Goal: Task Accomplishment & Management: Use online tool/utility

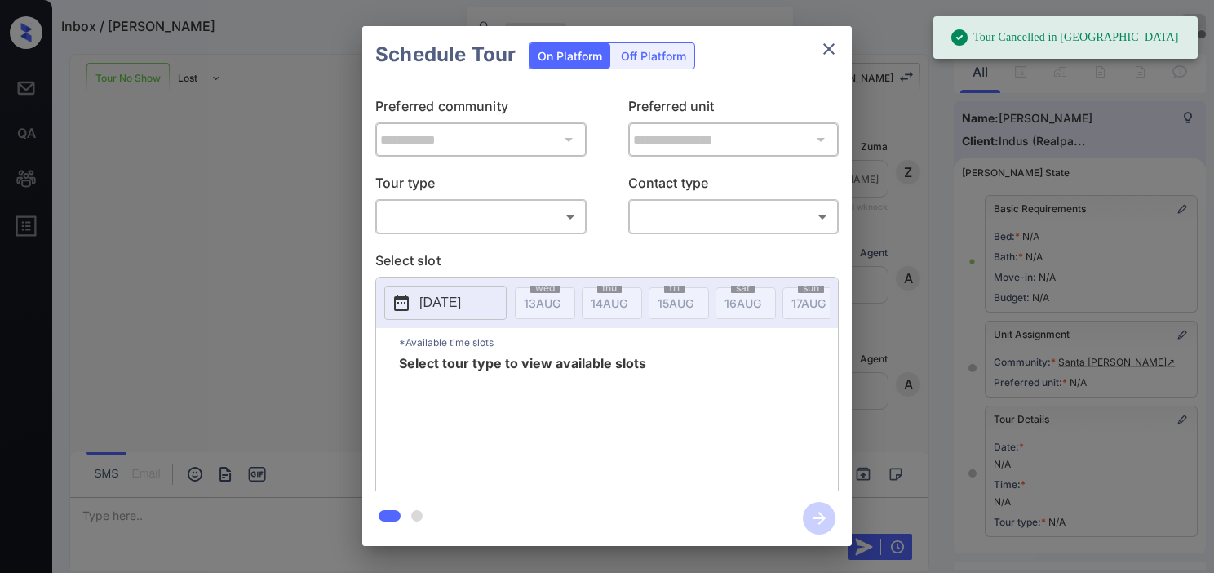
click at [467, 206] on body "Tour Cancelled in Knock Inbox / Dee Dalton Kristine Capara Offline Set yourself…" at bounding box center [607, 286] width 1214 height 573
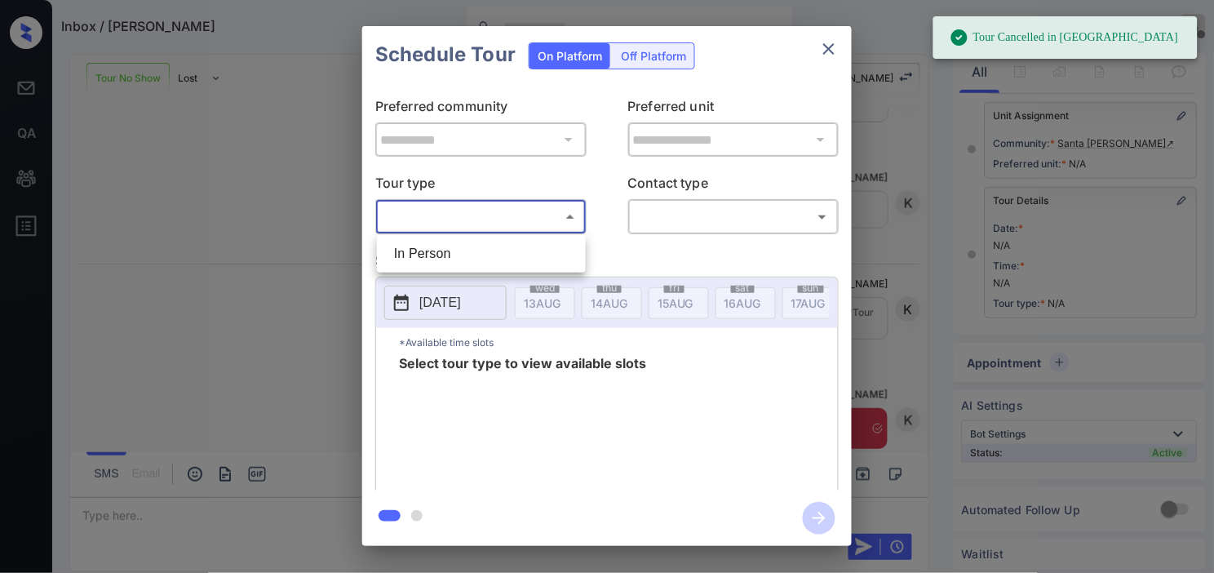
click at [446, 253] on li "In Person" at bounding box center [481, 253] width 201 height 29
type input "********"
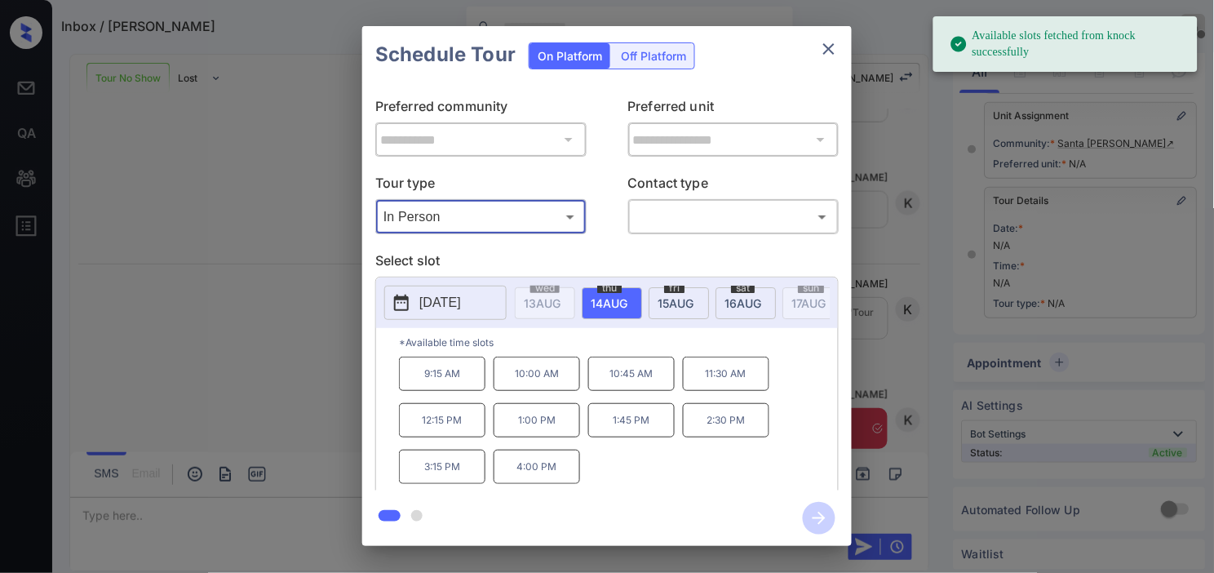
click at [422, 310] on p "2025-08-14" at bounding box center [440, 303] width 42 height 20
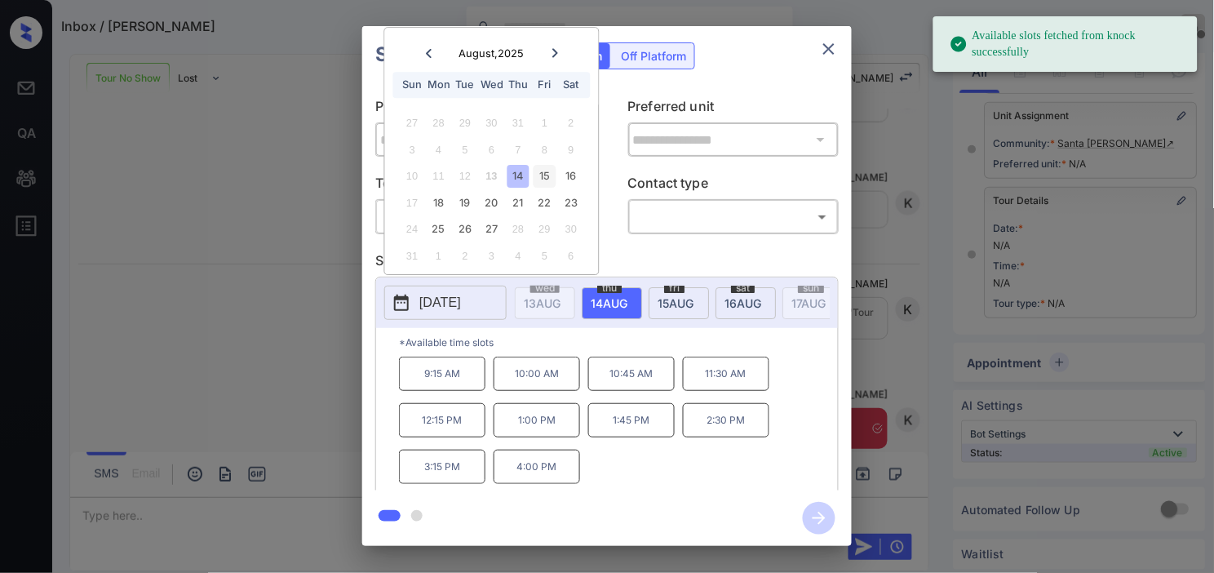
click at [538, 176] on div "15" at bounding box center [545, 177] width 22 height 22
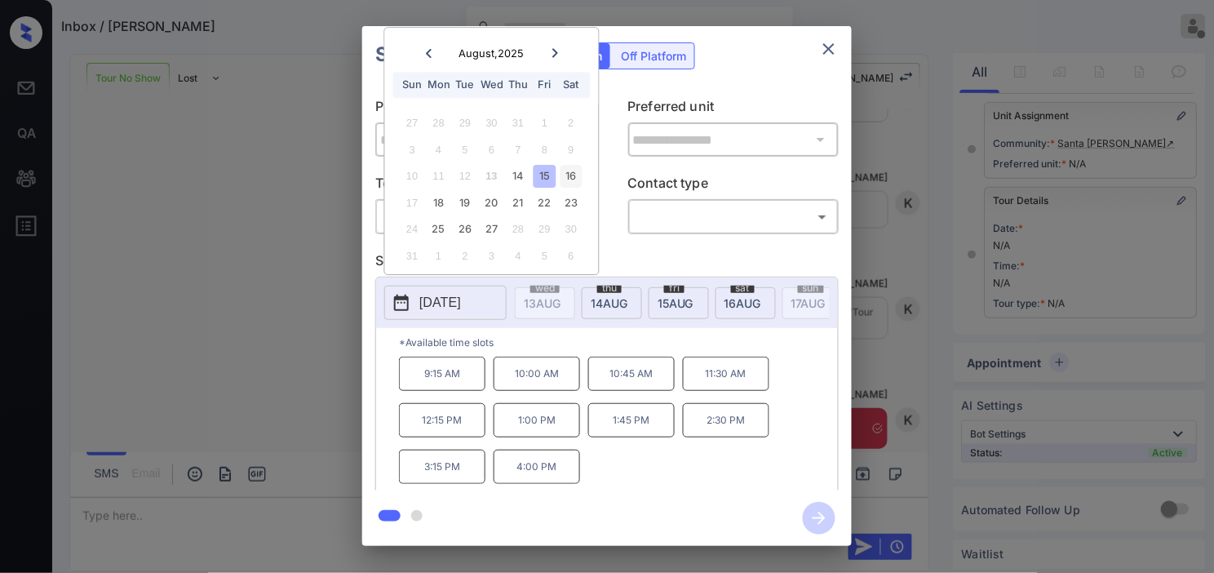
click at [567, 173] on div "16" at bounding box center [571, 177] width 22 height 22
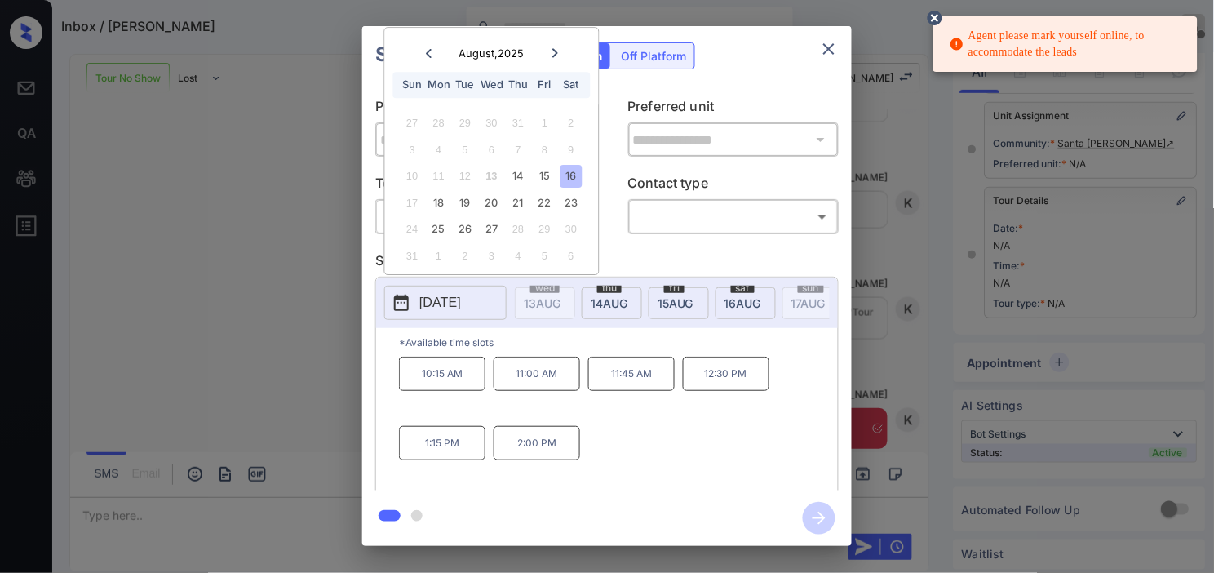
click at [940, 17] on icon at bounding box center [935, 18] width 15 height 15
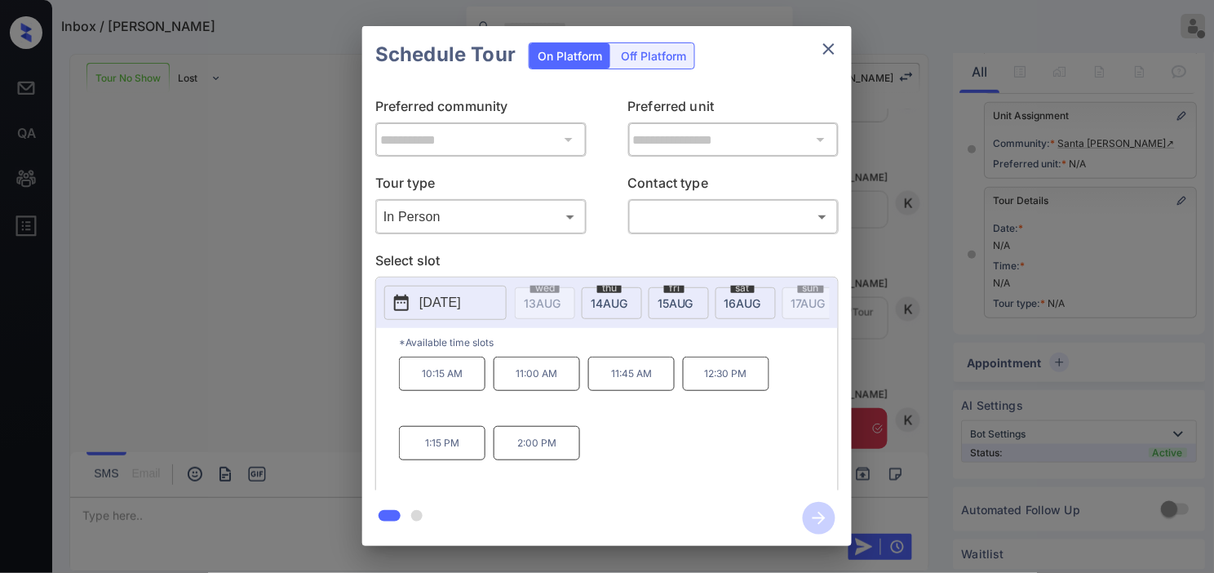
click at [834, 42] on icon "close" at bounding box center [829, 49] width 20 height 20
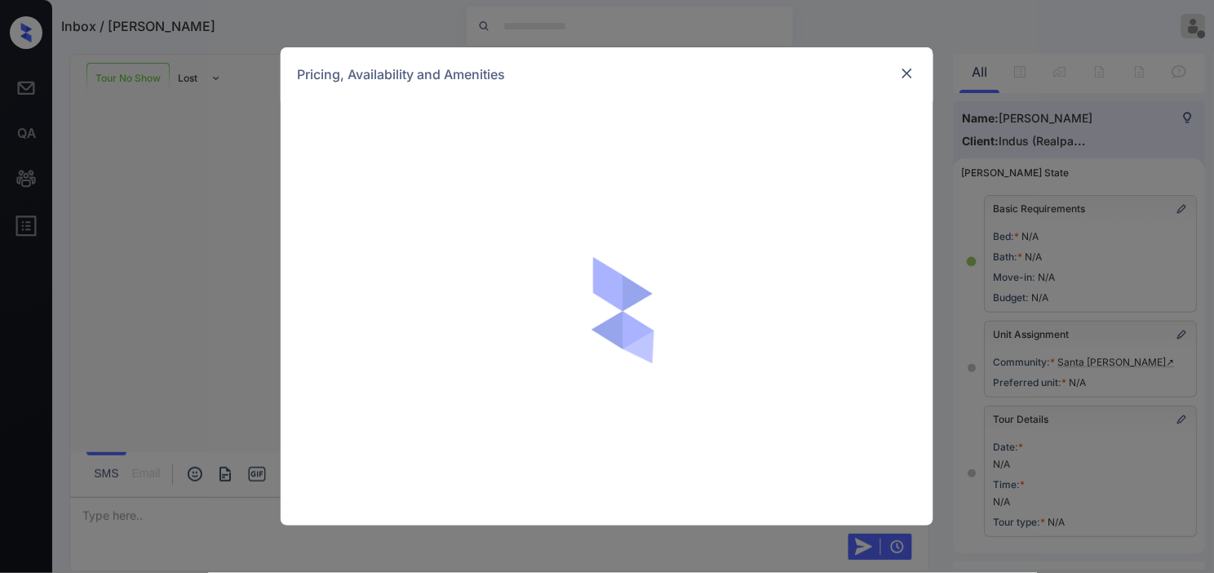
scroll to position [233, 0]
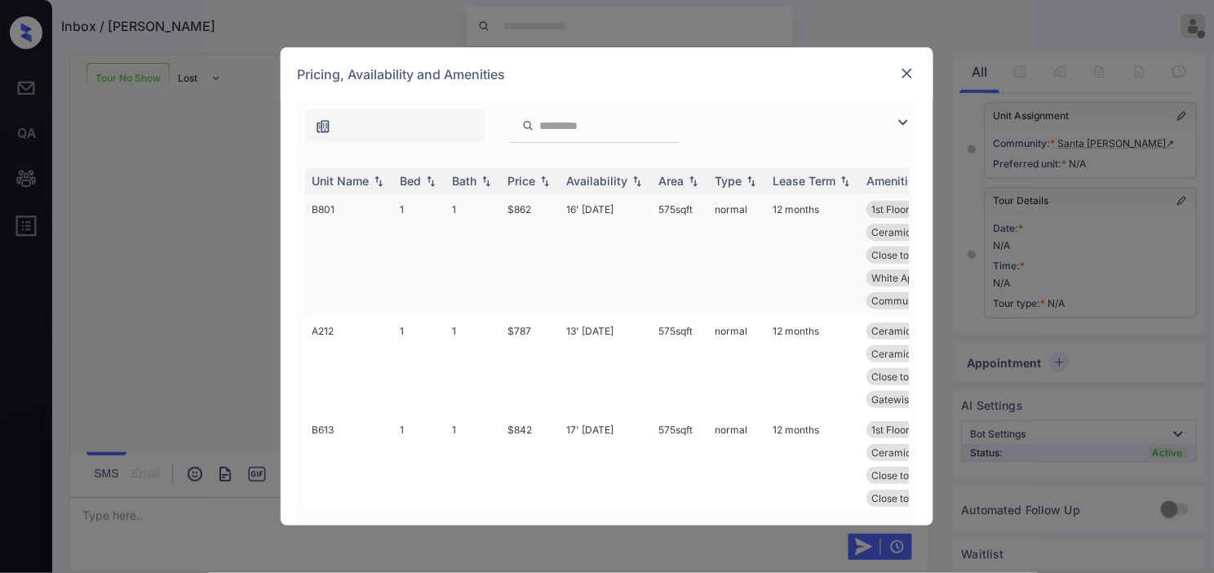
click at [593, 212] on td "16' Aug 25" at bounding box center [606, 255] width 92 height 122
click at [593, 212] on td "16' [DATE]" at bounding box center [606, 255] width 92 height 122
click at [907, 71] on img at bounding box center [907, 73] width 16 height 16
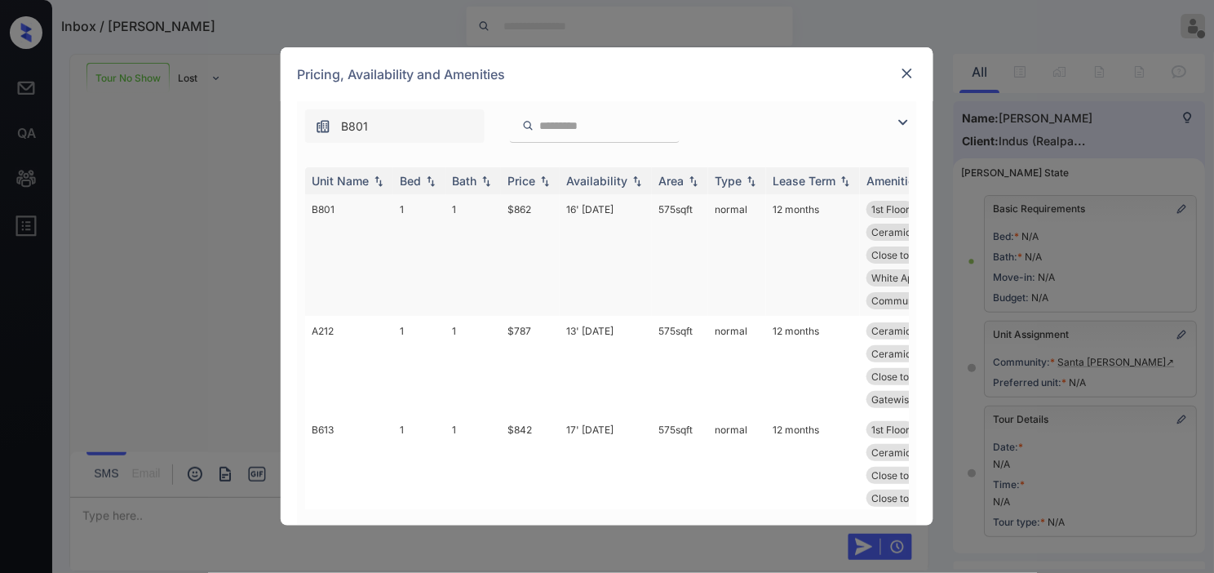
scroll to position [233, 0]
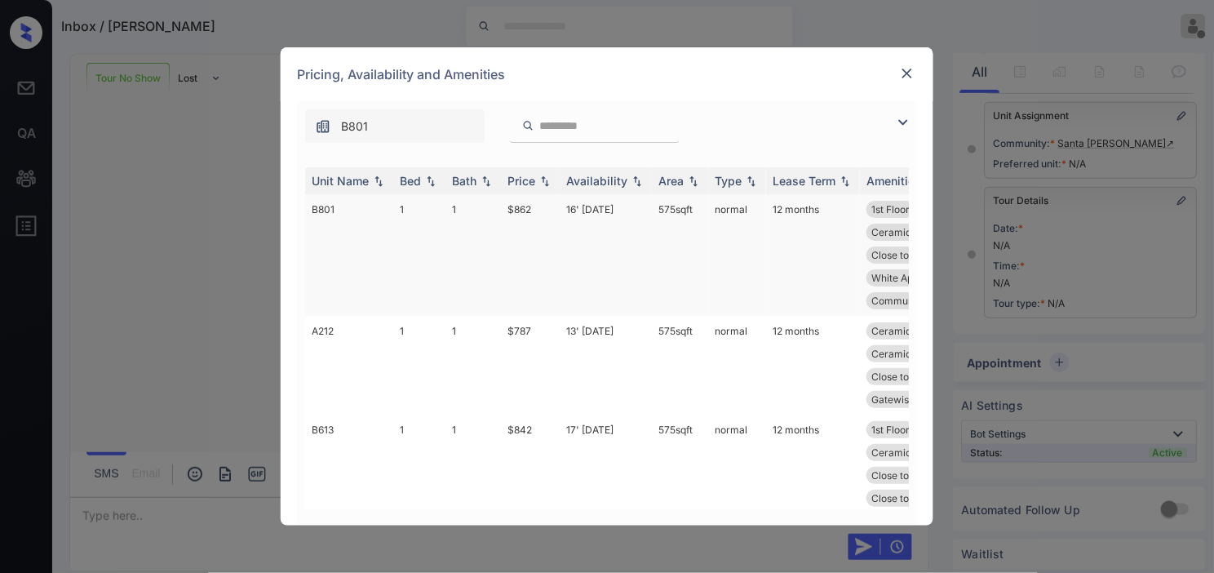
click at [585, 207] on td "16' [DATE]" at bounding box center [606, 255] width 92 height 122
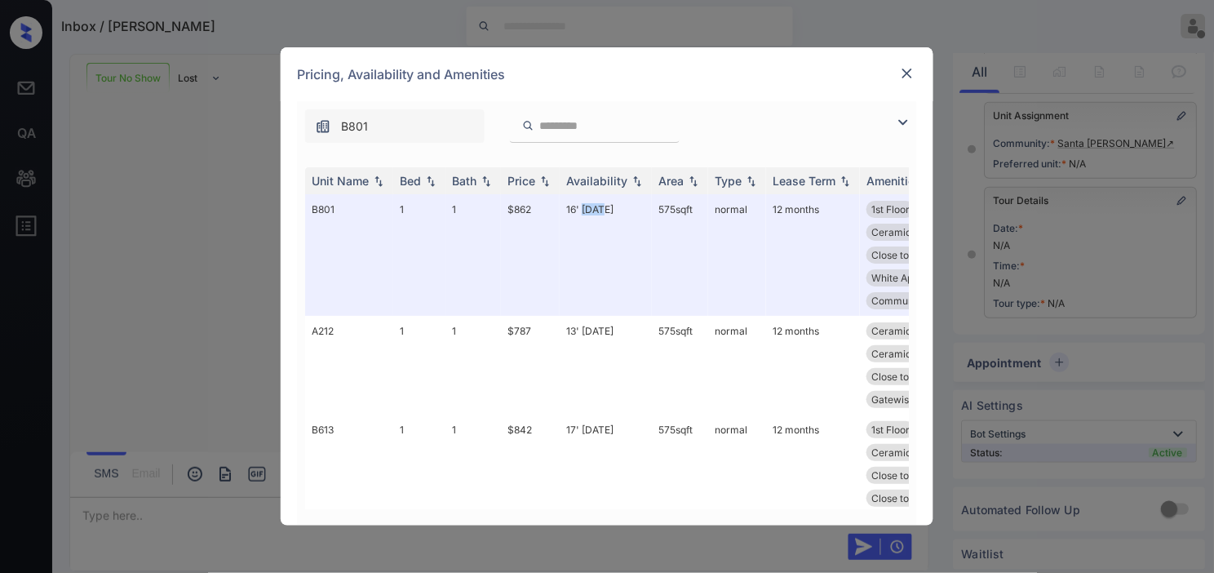
drag, startPoint x: 585, startPoint y: 207, endPoint x: 911, endPoint y: 63, distance: 356.8
click at [589, 206] on td "16' [DATE]" at bounding box center [606, 255] width 92 height 122
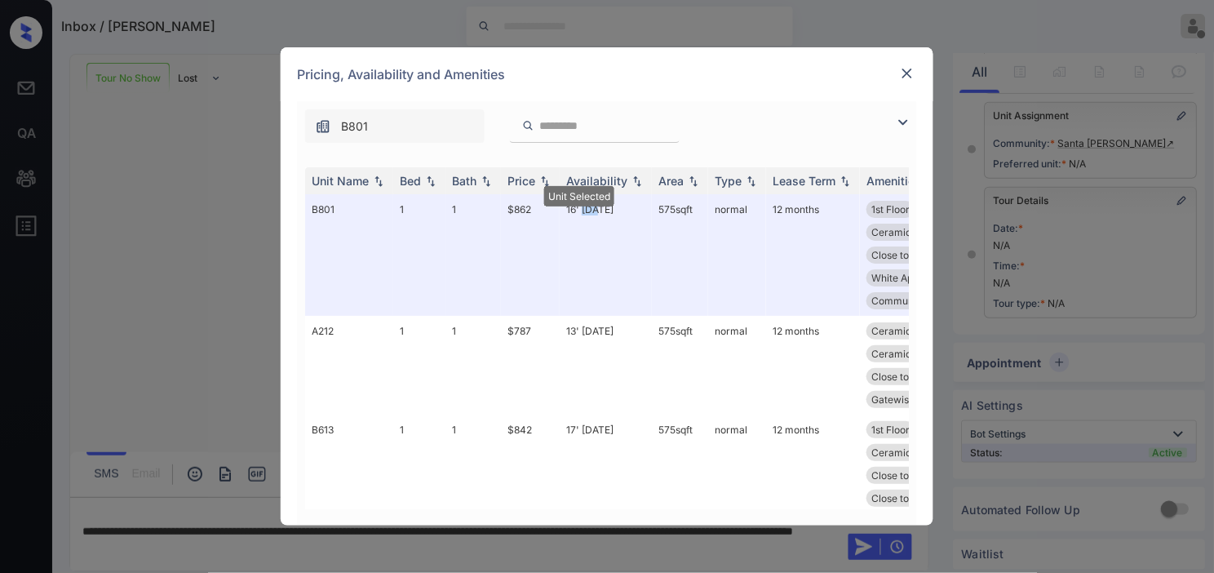
click at [910, 64] on div at bounding box center [907, 74] width 20 height 20
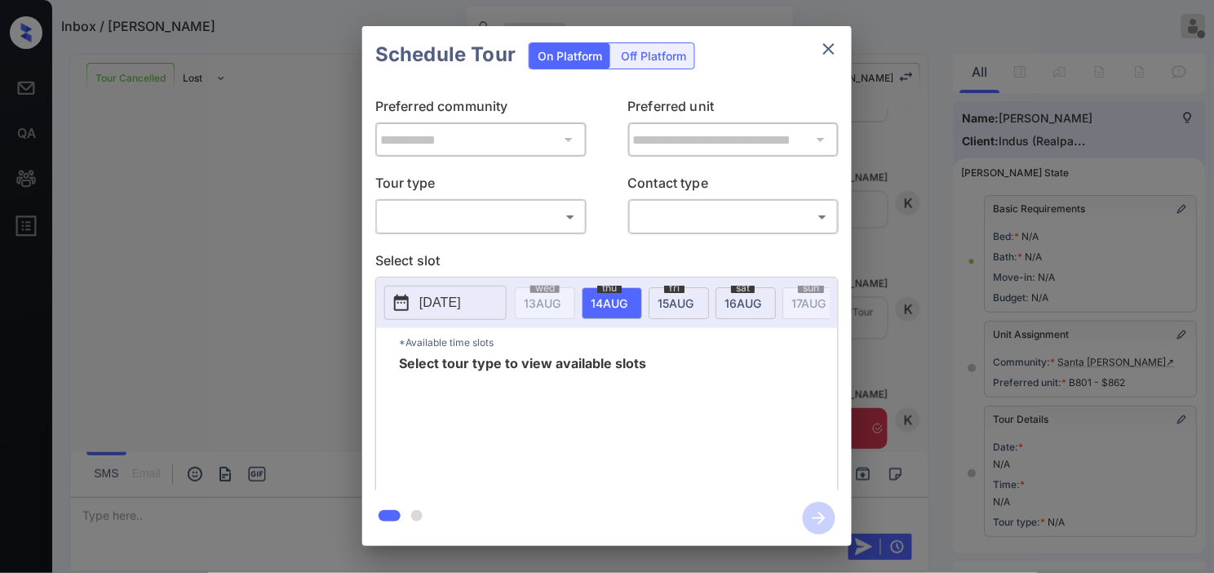
scroll to position [233, 0]
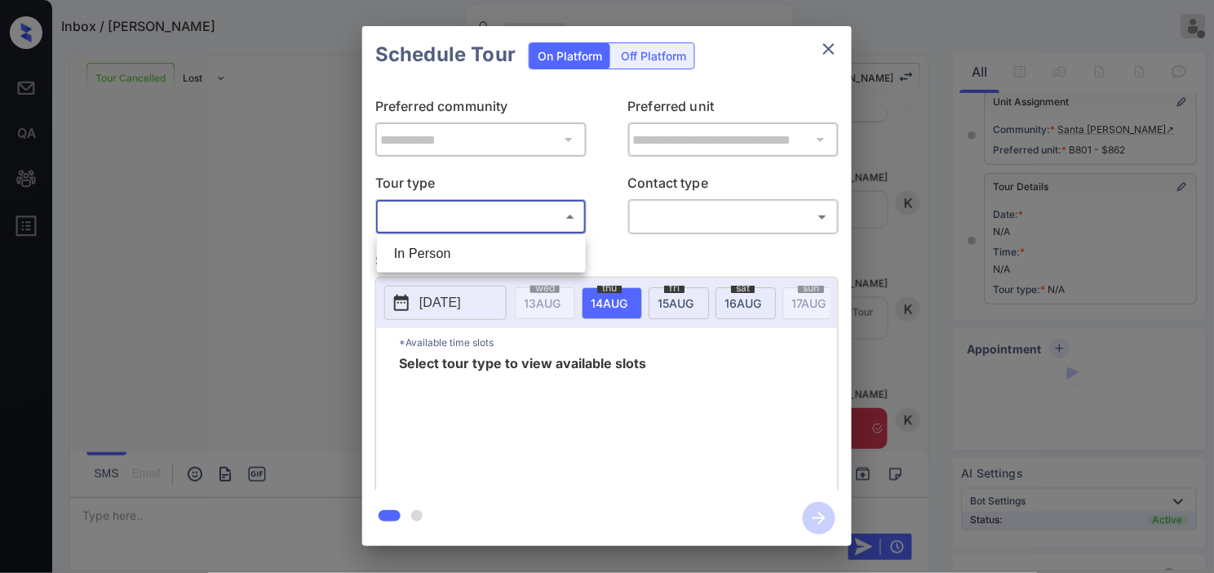
click at [418, 215] on body "Inbox / Dee Dalton Kristine Capara Offline Set yourself online Set yourself on …" at bounding box center [607, 286] width 1214 height 573
click at [418, 251] on li "In Person" at bounding box center [481, 253] width 201 height 29
type input "********"
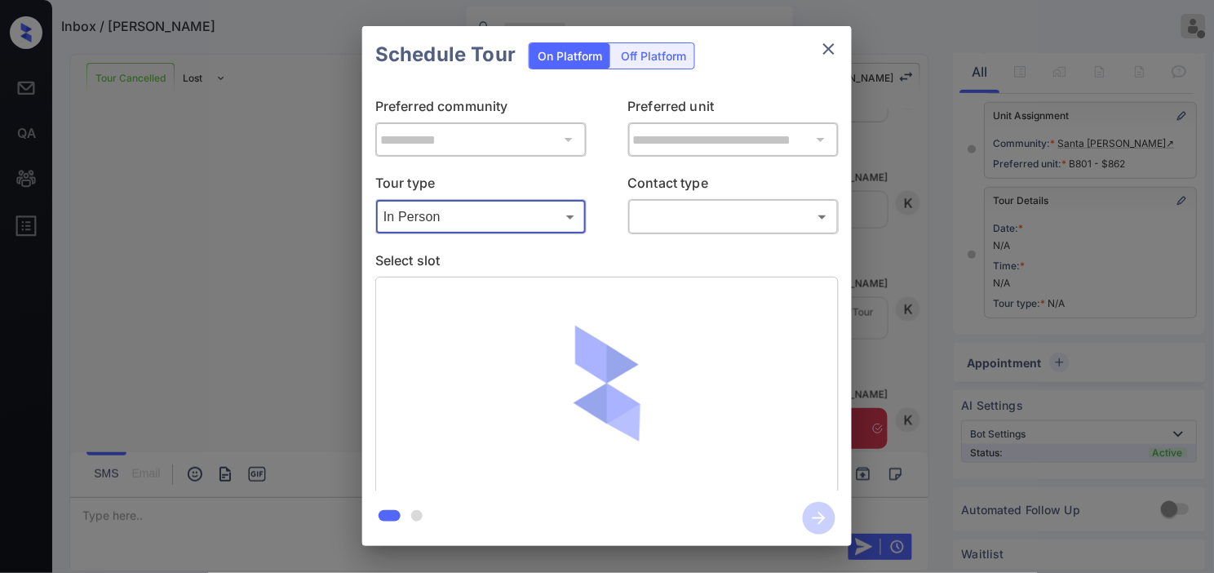
click at [667, 230] on body "Inbox / Dee Dalton Kristine Capara Offline Set yourself online Set yourself on …" at bounding box center [607, 286] width 1214 height 573
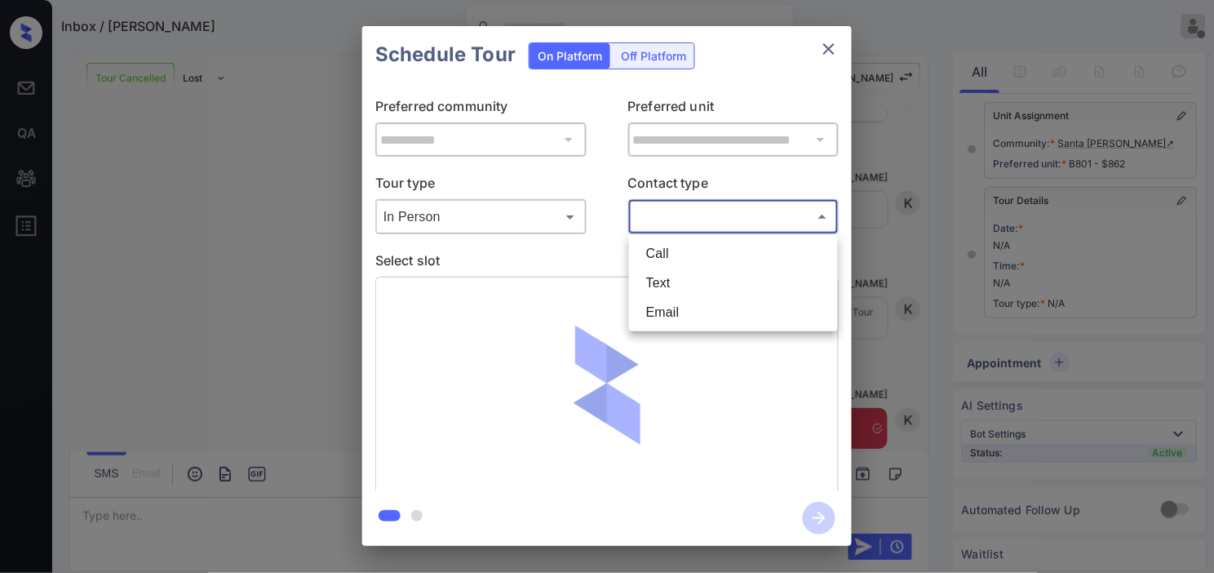
click at [657, 280] on li "Text" at bounding box center [733, 282] width 201 height 29
type input "****"
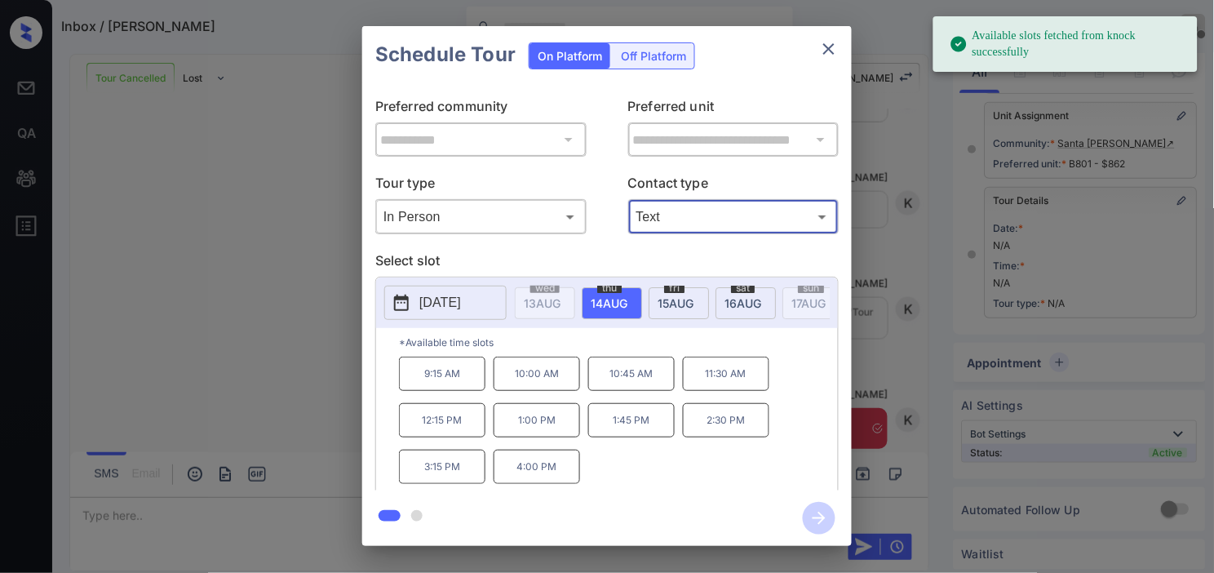
click at [432, 298] on p "2025-08-14" at bounding box center [440, 303] width 42 height 20
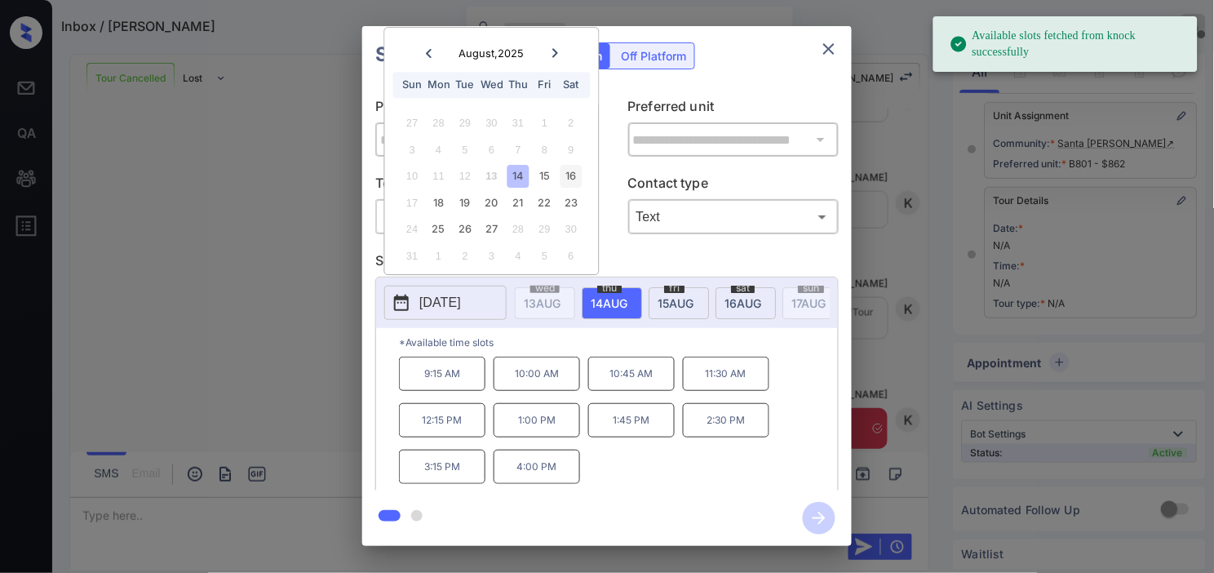
click at [576, 168] on div "16" at bounding box center [571, 177] width 22 height 22
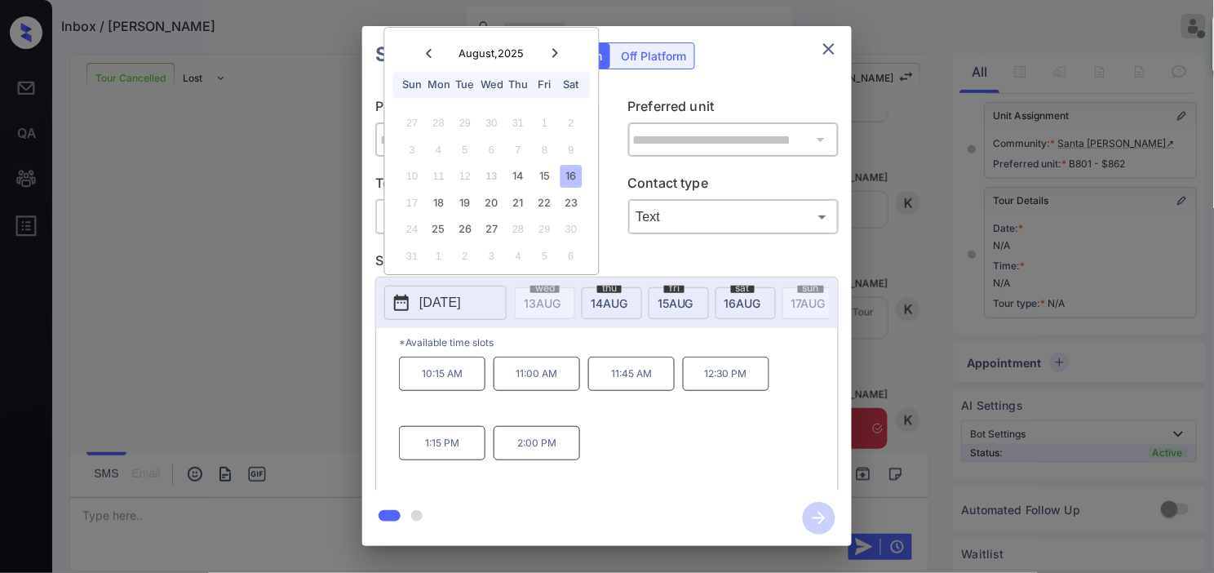
click at [537, 446] on p "2:00 PM" at bounding box center [537, 443] width 86 height 34
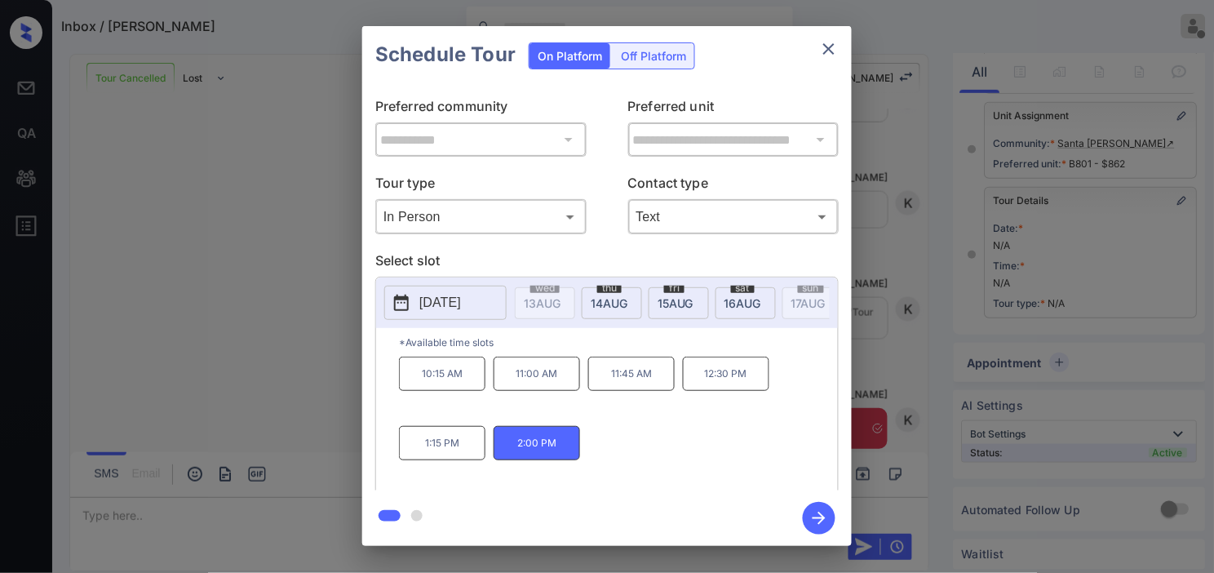
click at [810, 519] on icon "button" at bounding box center [819, 518] width 33 height 33
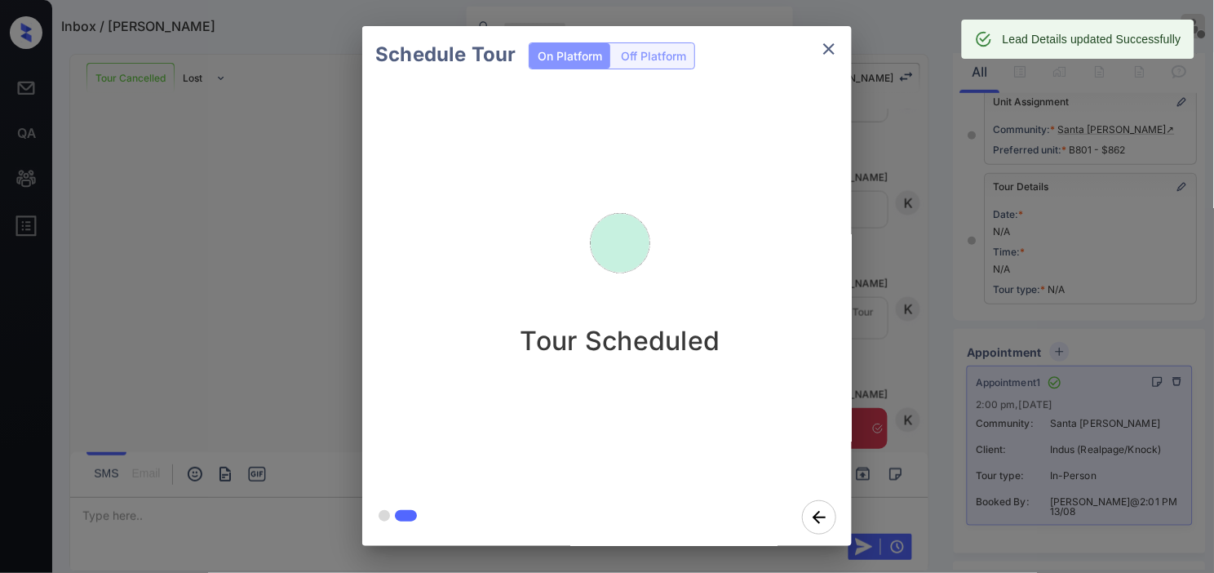
click at [892, 336] on div "Schedule Tour On Platform Off Platform Tour Scheduled" at bounding box center [607, 286] width 1214 height 572
